Goal: Task Accomplishment & Management: Complete application form

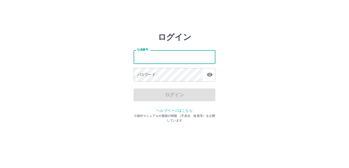
click at [167, 63] on input "社員番号" at bounding box center [175, 57] width 82 height 14
type input "*******"
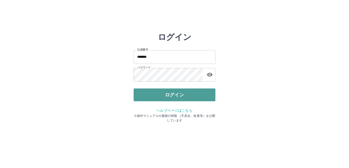
click at [175, 90] on button "ログイン" at bounding box center [175, 94] width 82 height 13
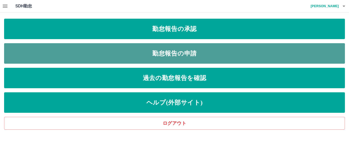
click at [218, 57] on link "勤怠報告の申請" at bounding box center [174, 53] width 341 height 20
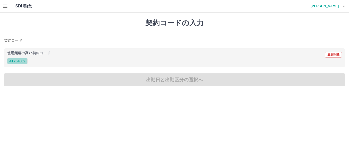
click at [14, 58] on button "41754002" at bounding box center [17, 61] width 20 height 6
type input "********"
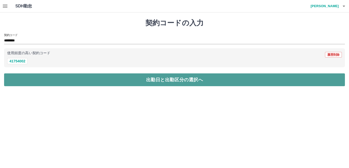
click at [20, 86] on button "出勤日と出勤区分の選択へ" at bounding box center [174, 79] width 341 height 13
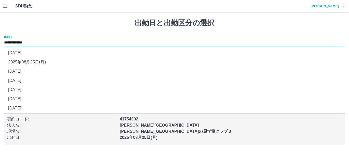
click at [28, 43] on input "**********" at bounding box center [174, 43] width 341 height 6
click at [41, 78] on li "[DATE]" at bounding box center [174, 80] width 341 height 9
type input "**********"
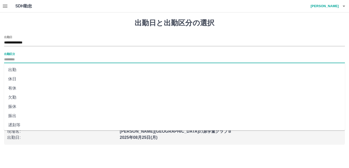
click at [41, 62] on input "出勤区分" at bounding box center [174, 59] width 341 height 6
click at [35, 79] on li "休日" at bounding box center [174, 78] width 341 height 9
type input "**"
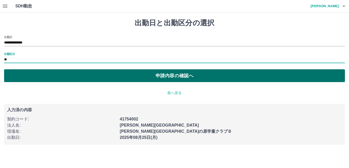
click at [35, 70] on button "申請内容の確認へ" at bounding box center [174, 75] width 341 height 13
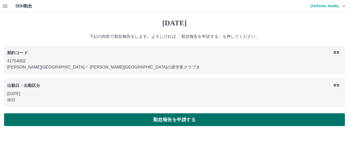
click at [65, 114] on button "勤怠報告を申請する" at bounding box center [174, 119] width 341 height 13
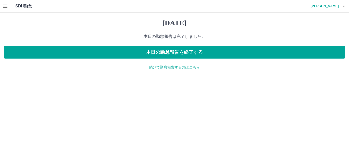
click at [172, 68] on p "続けて勤怠報告する方はこちら" at bounding box center [174, 67] width 341 height 5
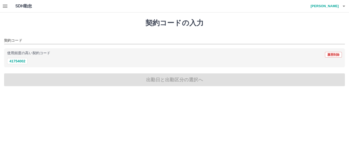
click at [19, 58] on div "使用頻度の高い契約コード 履歴削除" at bounding box center [174, 54] width 335 height 7
click at [19, 61] on button "41754002" at bounding box center [17, 61] width 20 height 6
type input "********"
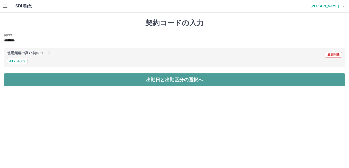
click at [27, 82] on button "出勤日と出勤区分の選択へ" at bounding box center [174, 79] width 341 height 13
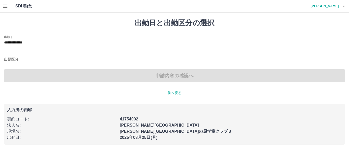
click at [43, 40] on input "**********" at bounding box center [174, 43] width 341 height 6
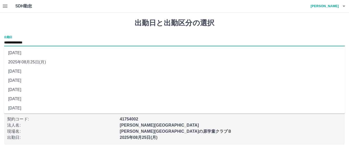
click at [48, 71] on li "[DATE]" at bounding box center [174, 71] width 341 height 9
type input "**********"
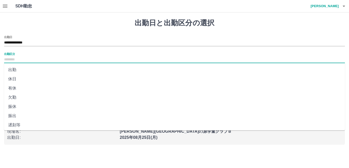
click at [48, 60] on input "出勤区分" at bounding box center [174, 59] width 341 height 6
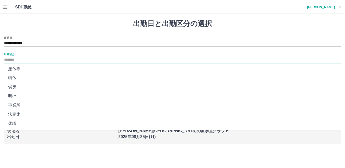
scroll to position [102, 0]
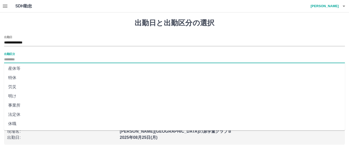
click at [30, 112] on li "法定休" at bounding box center [174, 114] width 341 height 9
type input "***"
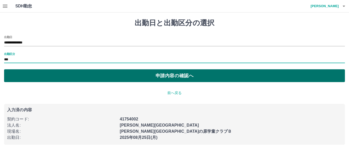
click at [94, 71] on button "申請内容の確認へ" at bounding box center [174, 75] width 341 height 13
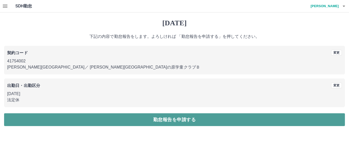
click at [149, 118] on button "勤怠報告を申請する" at bounding box center [174, 119] width 341 height 13
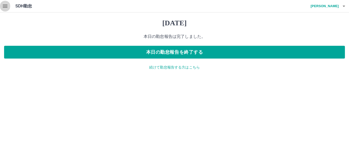
click at [3, 6] on icon "button" at bounding box center [5, 6] width 5 height 3
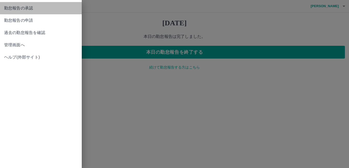
click at [34, 10] on span "勤怠報告の承認" at bounding box center [41, 8] width 74 height 6
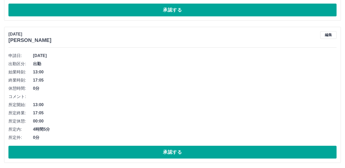
scroll to position [643, 0]
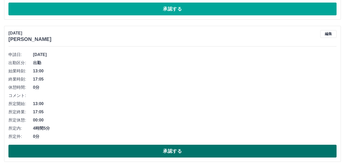
click at [243, 153] on button "承認する" at bounding box center [172, 151] width 328 height 13
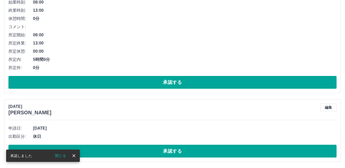
scroll to position [501, 0]
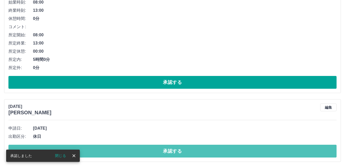
click at [243, 153] on button "承認する" at bounding box center [172, 151] width 328 height 13
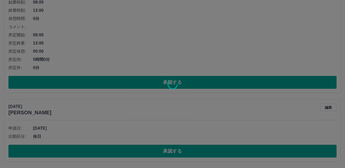
scroll to position [432, 0]
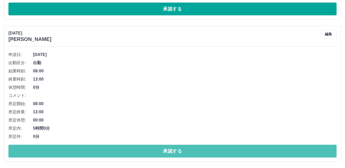
click at [243, 153] on button "承認する" at bounding box center [172, 151] width 328 height 13
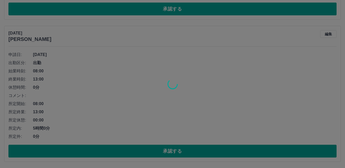
scroll to position [290, 0]
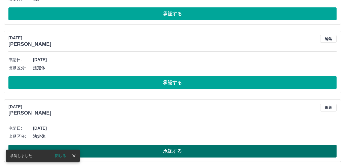
click at [250, 151] on button "承認する" at bounding box center [172, 151] width 328 height 13
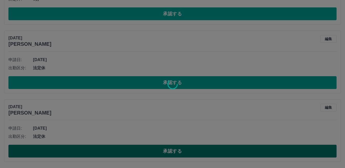
scroll to position [221, 0]
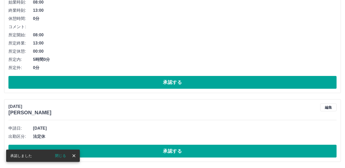
click at [250, 151] on button "承認する" at bounding box center [172, 151] width 328 height 13
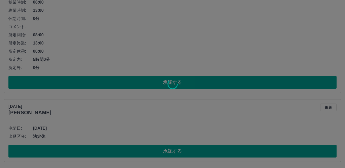
scroll to position [153, 0]
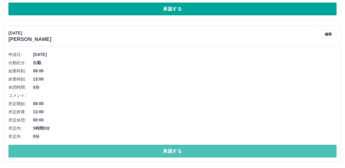
click at [250, 151] on button "承認する" at bounding box center [172, 151] width 328 height 13
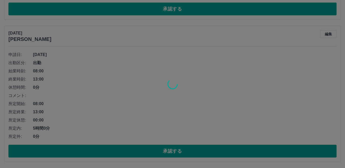
scroll to position [10, 0]
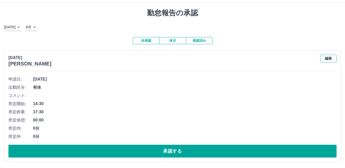
click at [329, 60] on button "編集" at bounding box center [328, 59] width 16 height 8
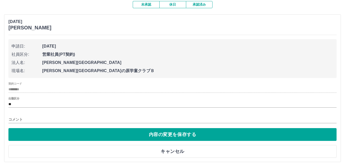
scroll to position [47, 0]
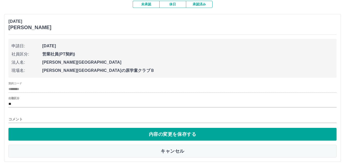
click at [189, 152] on button "キャンセル" at bounding box center [172, 151] width 328 height 13
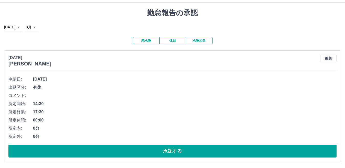
scroll to position [10, 0]
click at [207, 43] on button "承認済み" at bounding box center [199, 40] width 27 height 7
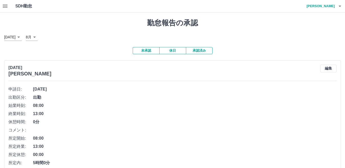
click at [150, 51] on button "未承認" at bounding box center [146, 50] width 27 height 7
